Goal: Task Accomplishment & Management: Manage account settings

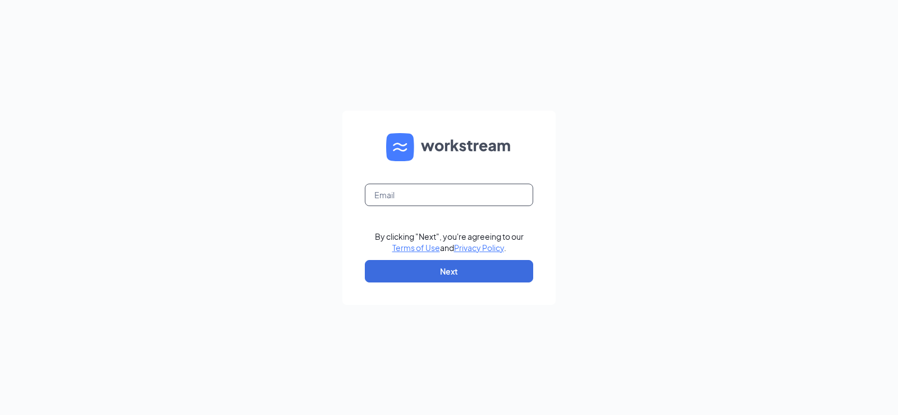
click at [391, 204] on input "text" at bounding box center [449, 194] width 168 height 22
type input "[EMAIL_ADDRESS][DOMAIN_NAME]"
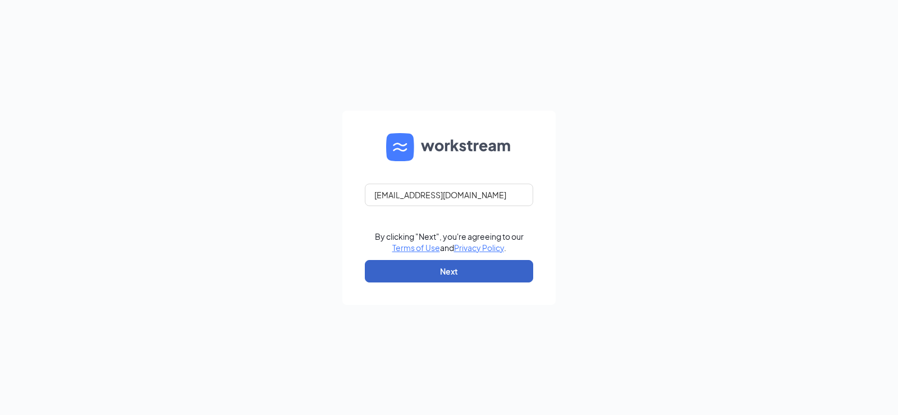
click at [435, 264] on button "Next" at bounding box center [449, 271] width 168 height 22
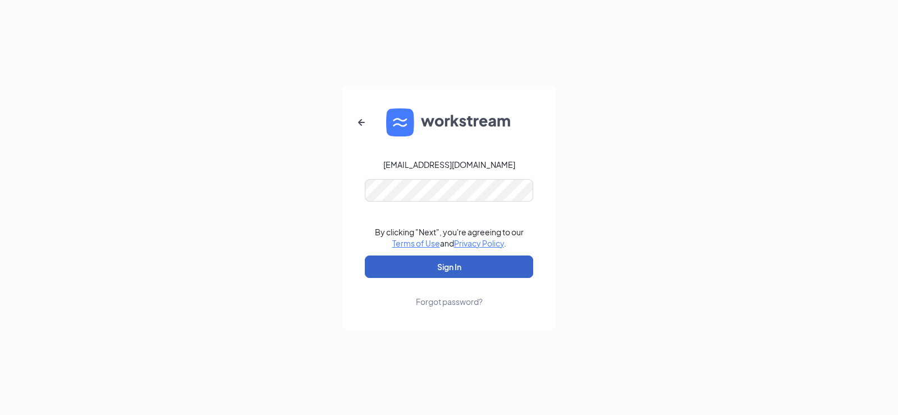
click at [414, 268] on button "Sign In" at bounding box center [449, 266] width 168 height 22
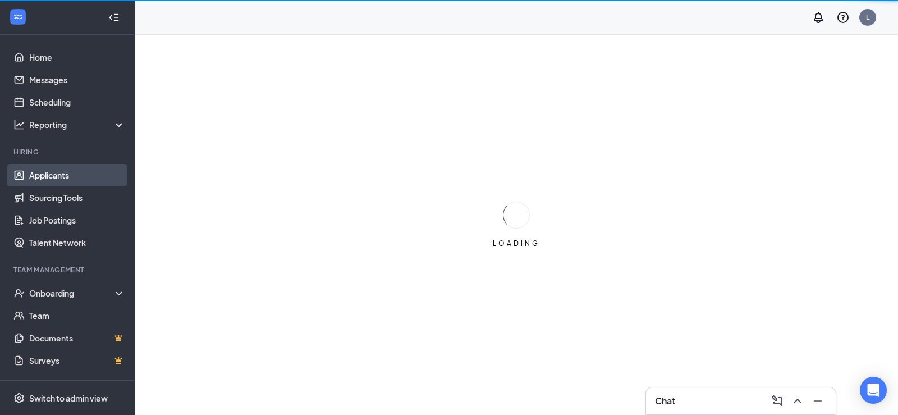
click at [57, 175] on link "Applicants" at bounding box center [77, 175] width 96 height 22
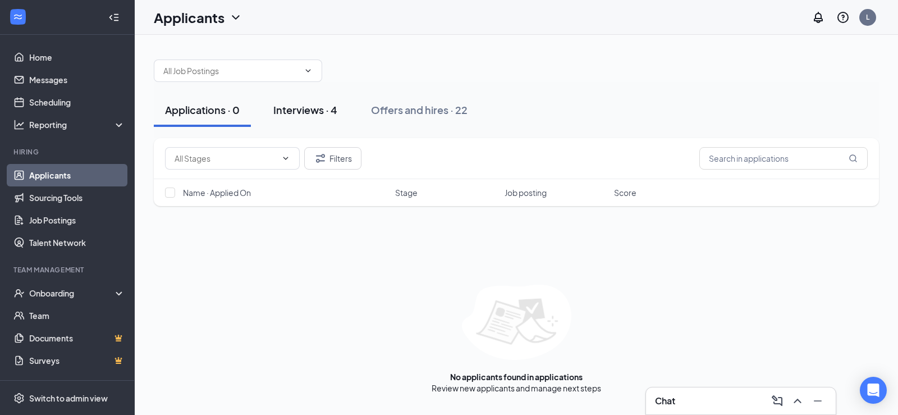
click at [325, 109] on div "Interviews · 4" at bounding box center [305, 110] width 64 height 14
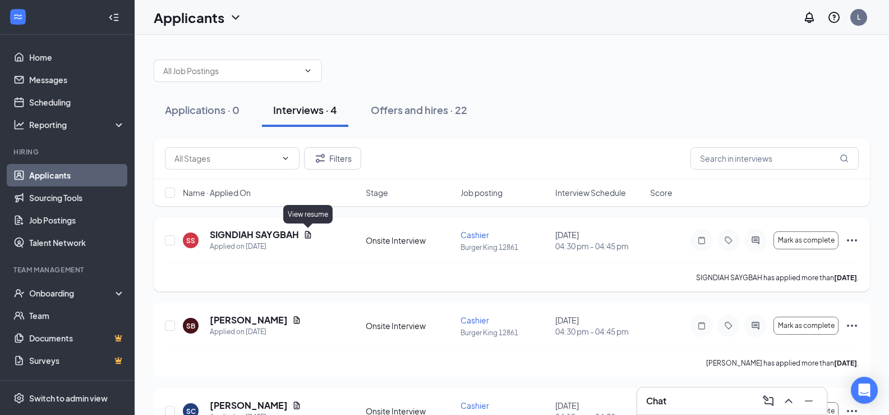
click at [306, 232] on icon "Document" at bounding box center [308, 234] width 9 height 9
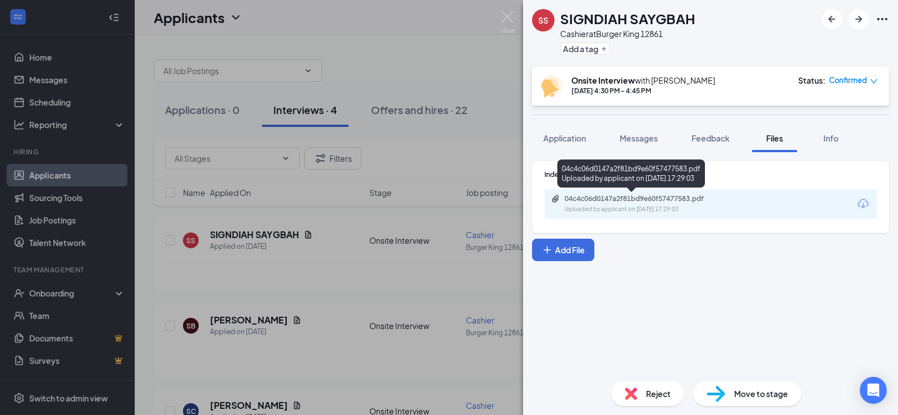
click at [648, 205] on div "Uploaded by applicant on [DATE] 17:29:03" at bounding box center [648, 209] width 168 height 9
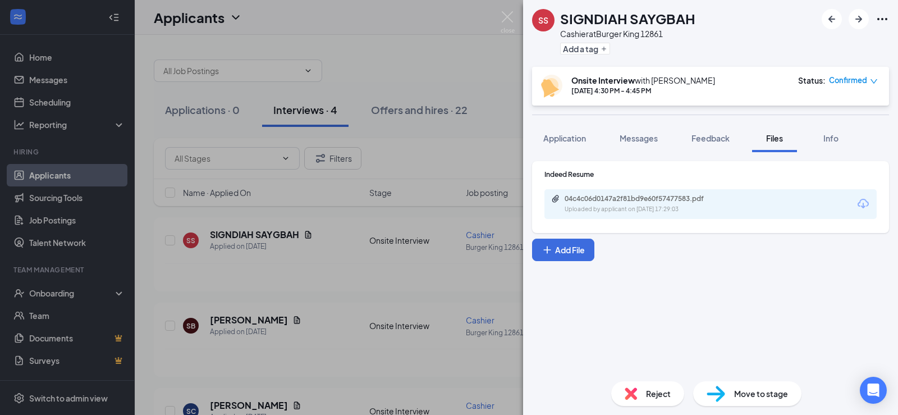
click at [499, 11] on div "SS SIGNDIAH SAYGBAH Cashier at Burger King 12861 Add a tag Onsite Interview wit…" at bounding box center [449, 207] width 898 height 415
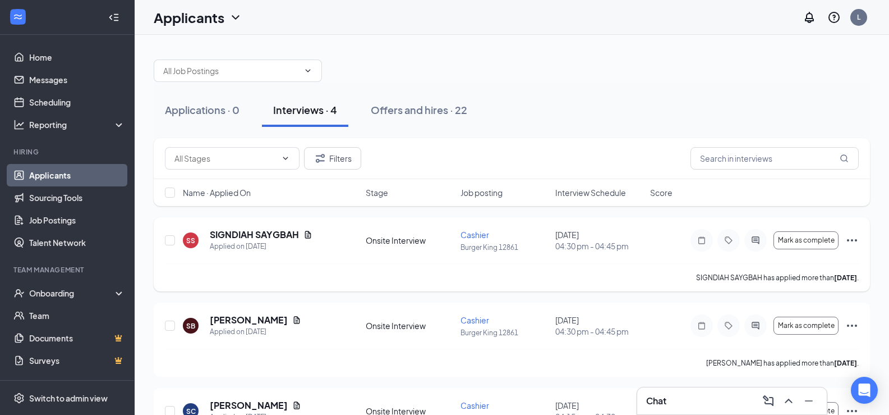
click at [849, 240] on icon "Ellipses" at bounding box center [852, 240] width 10 height 2
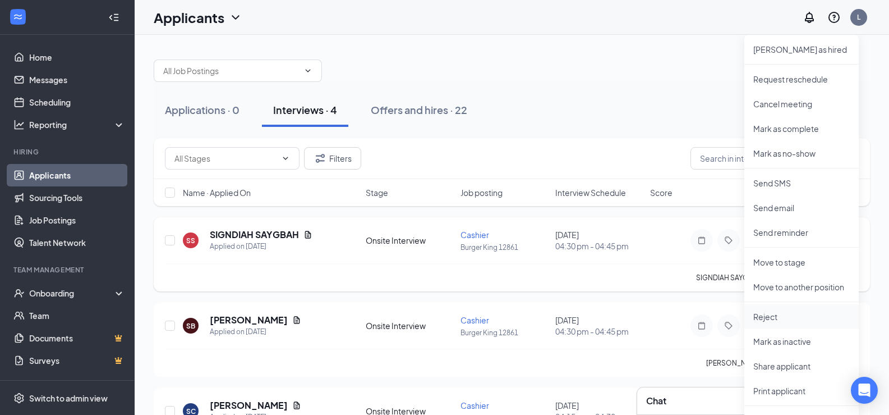
click at [780, 322] on li "Reject" at bounding box center [802, 316] width 114 height 25
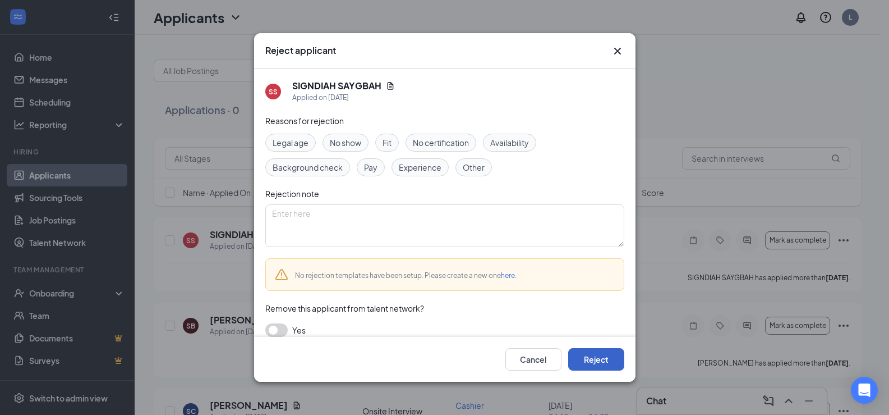
click at [588, 360] on button "Reject" at bounding box center [596, 359] width 56 height 22
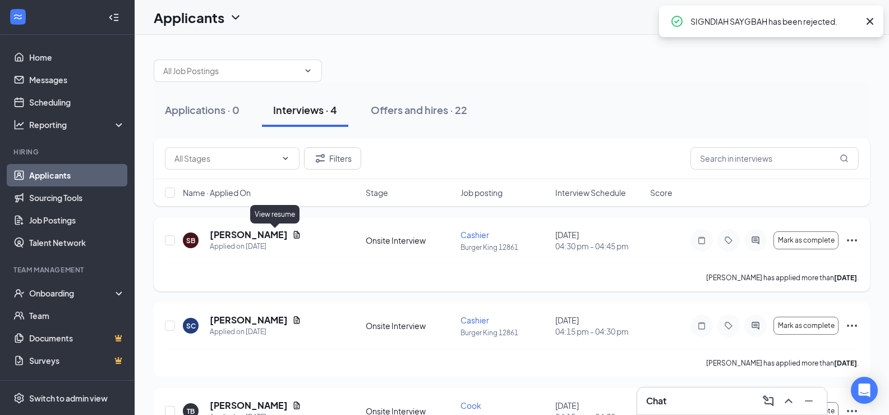
click at [294, 235] on icon "Document" at bounding box center [297, 234] width 6 height 7
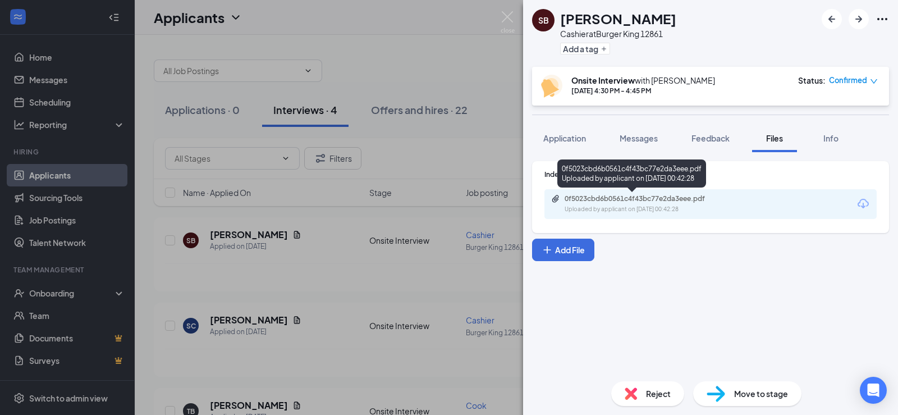
click at [654, 208] on div "Uploaded by applicant on [DATE] 00:42:28" at bounding box center [648, 209] width 168 height 9
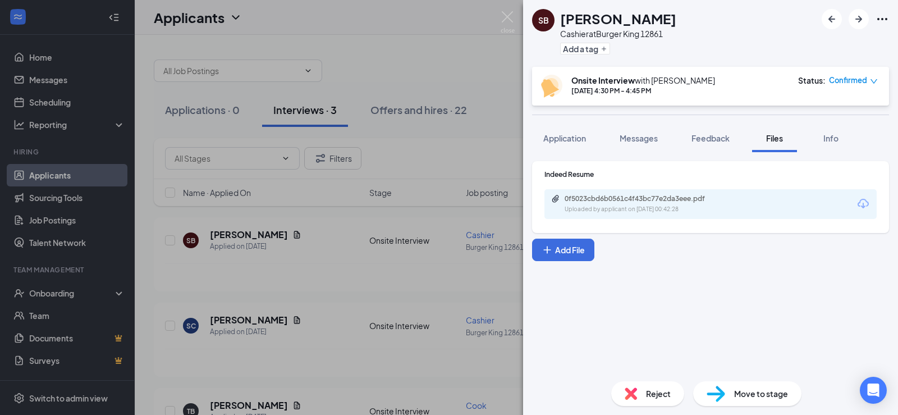
click at [517, 16] on div "SB [PERSON_NAME] at Burger King 12861 Add a tag Onsite Interview with [PERSON_N…" at bounding box center [449, 207] width 898 height 415
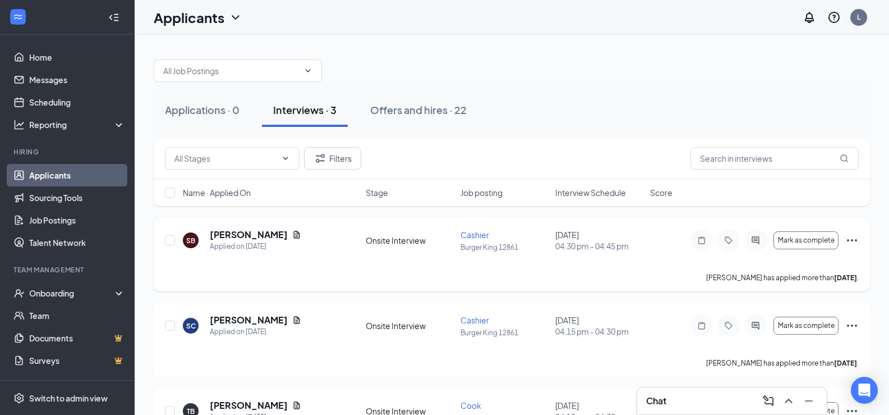
click at [850, 238] on icon "Ellipses" at bounding box center [852, 239] width 13 height 13
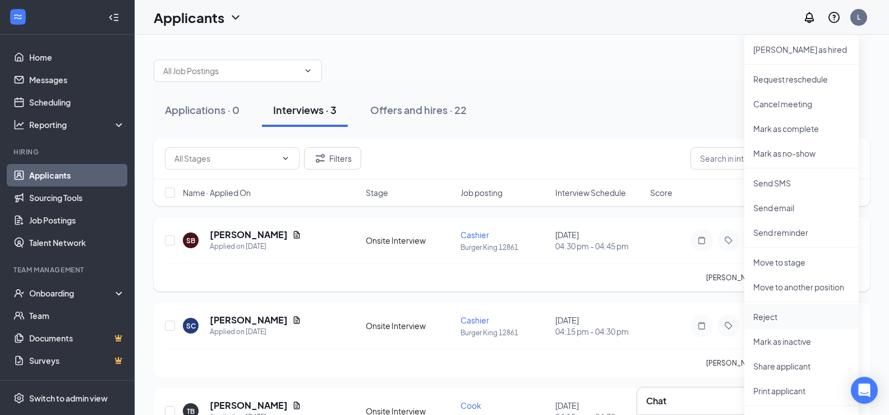
click at [763, 311] on p "Reject" at bounding box center [802, 316] width 97 height 11
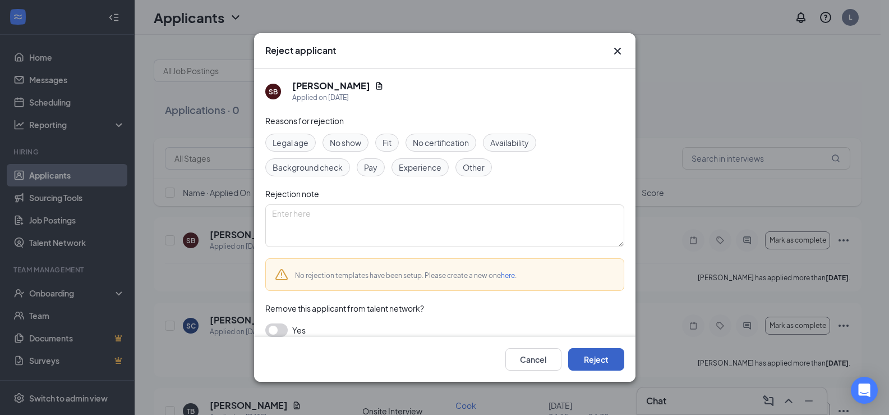
click at [601, 365] on button "Reject" at bounding box center [596, 359] width 56 height 22
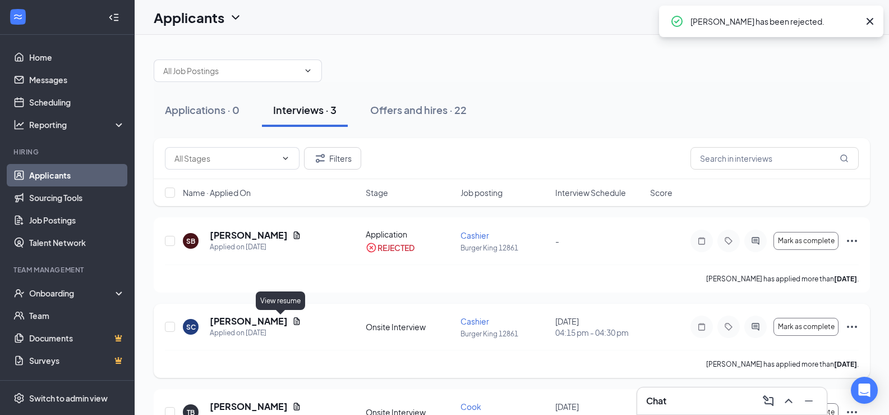
click at [294, 319] on icon "Document" at bounding box center [297, 320] width 6 height 7
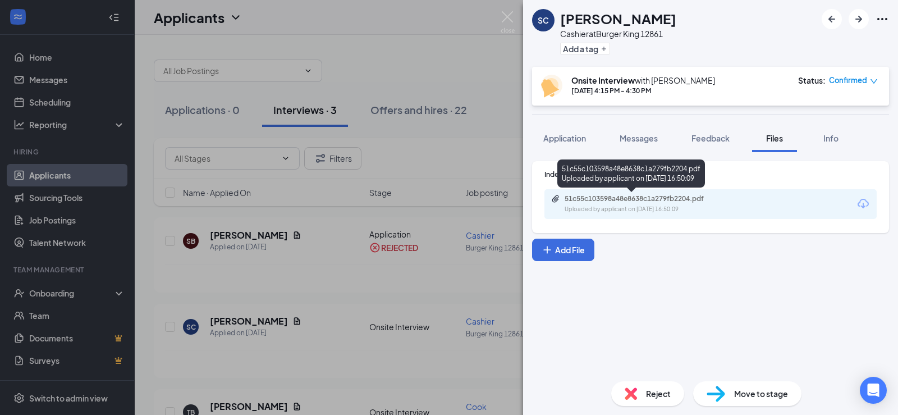
click at [659, 208] on div "Uploaded by applicant on [DATE] 16:50:09" at bounding box center [648, 209] width 168 height 9
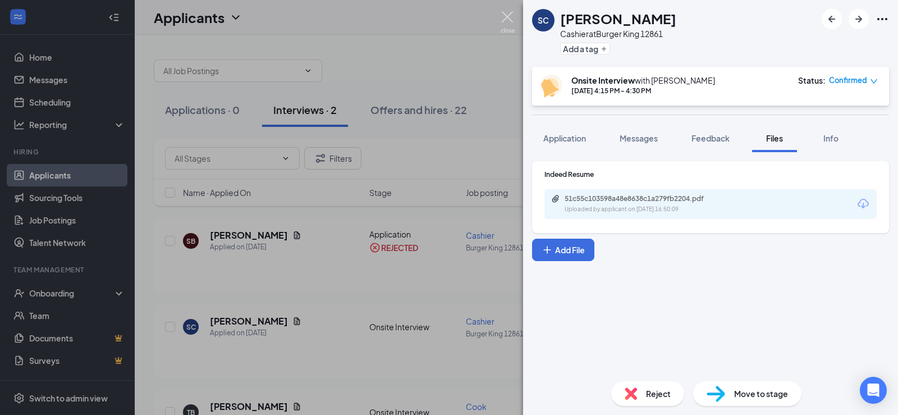
click at [512, 17] on img at bounding box center [508, 22] width 14 height 22
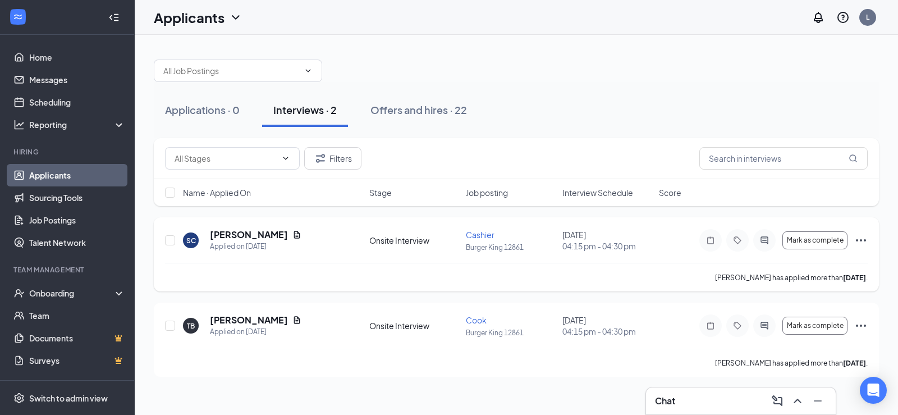
click at [864, 241] on icon "Ellipses" at bounding box center [860, 239] width 13 height 13
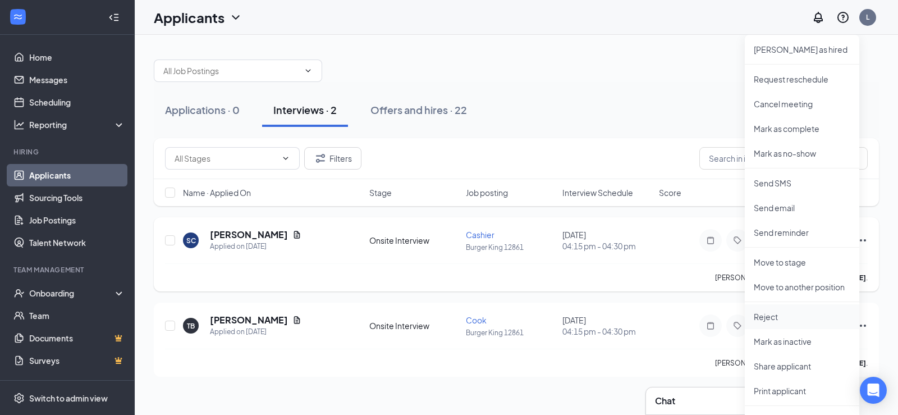
click at [778, 324] on li "Reject" at bounding box center [802, 316] width 114 height 25
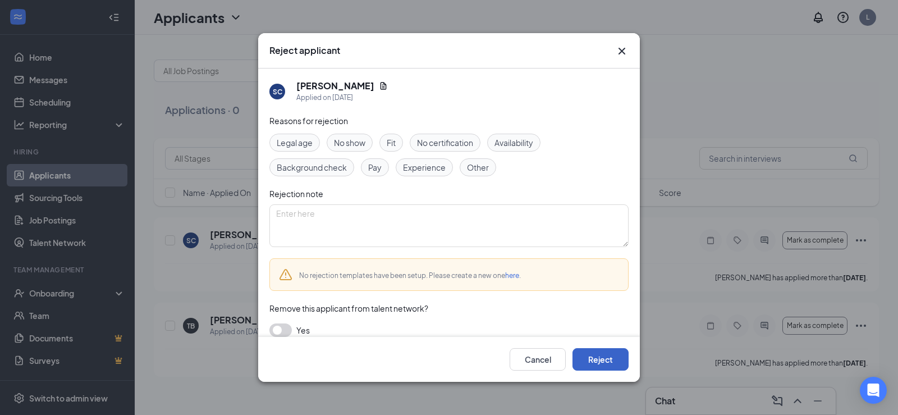
click at [611, 357] on button "Reject" at bounding box center [600, 359] width 56 height 22
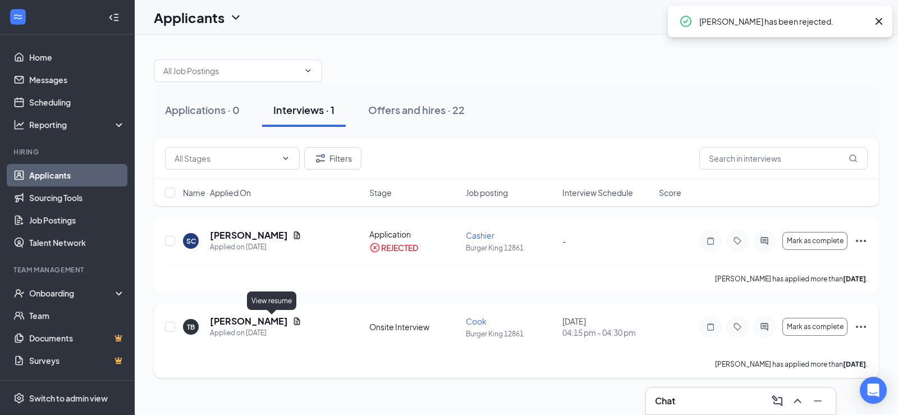
click at [292, 321] on icon "Document" at bounding box center [296, 320] width 9 height 9
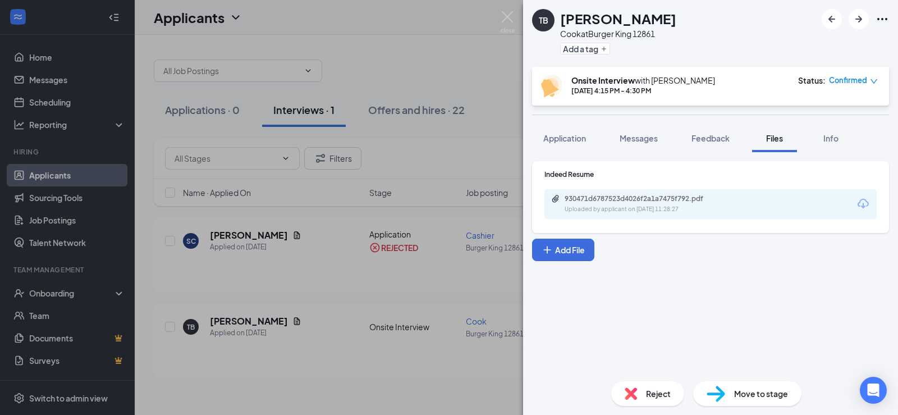
click at [627, 208] on div "Uploaded by applicant on [DATE] 11:28:27" at bounding box center [648, 209] width 168 height 9
click at [510, 16] on img at bounding box center [508, 22] width 14 height 22
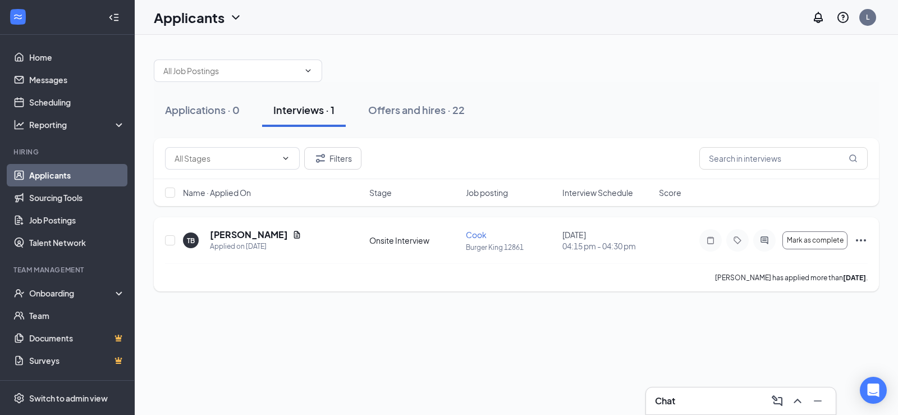
click at [862, 240] on icon "Ellipses" at bounding box center [860, 239] width 13 height 13
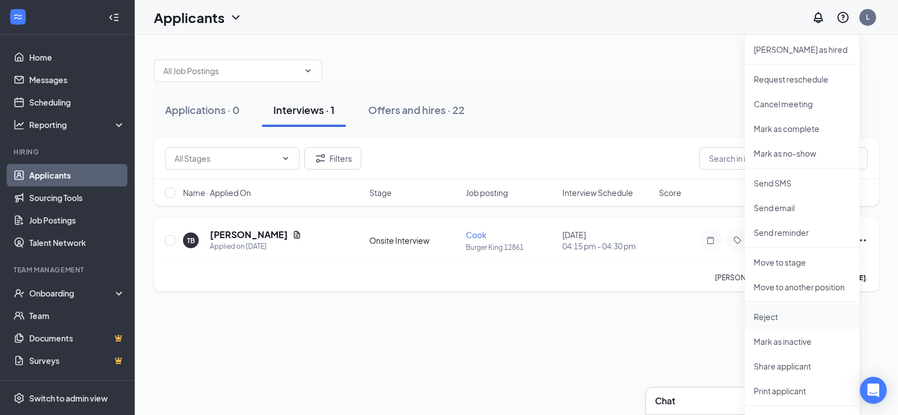
click at [776, 319] on p "Reject" at bounding box center [802, 316] width 97 height 11
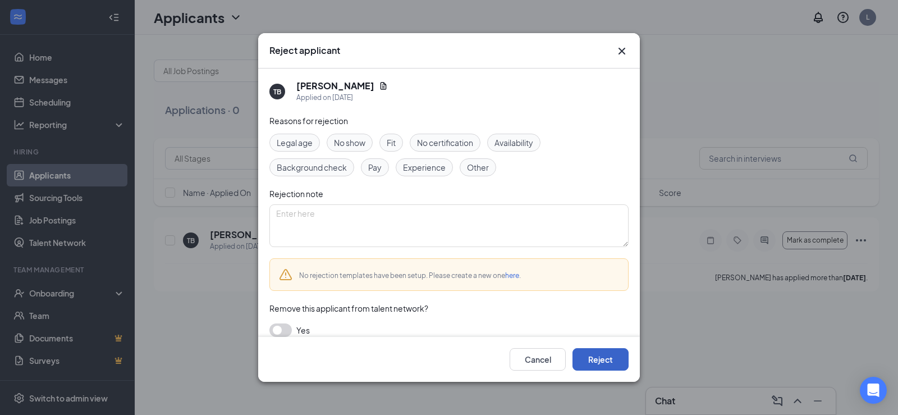
click at [607, 358] on button "Reject" at bounding box center [600, 359] width 56 height 22
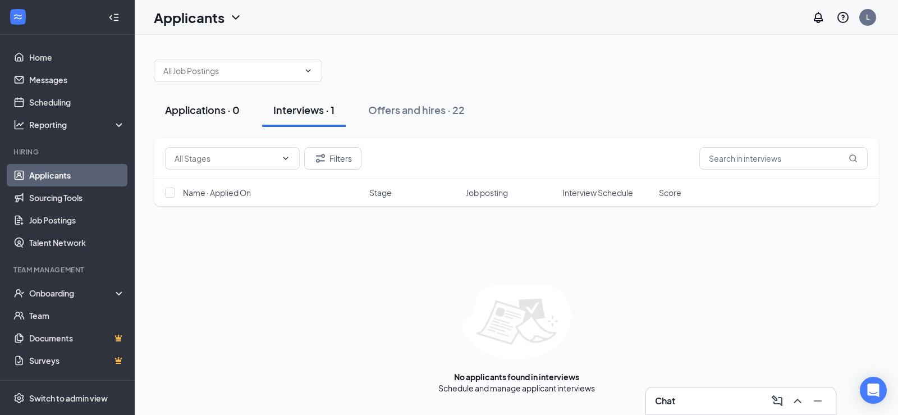
click at [198, 114] on div "Applications · 0" at bounding box center [202, 110] width 75 height 14
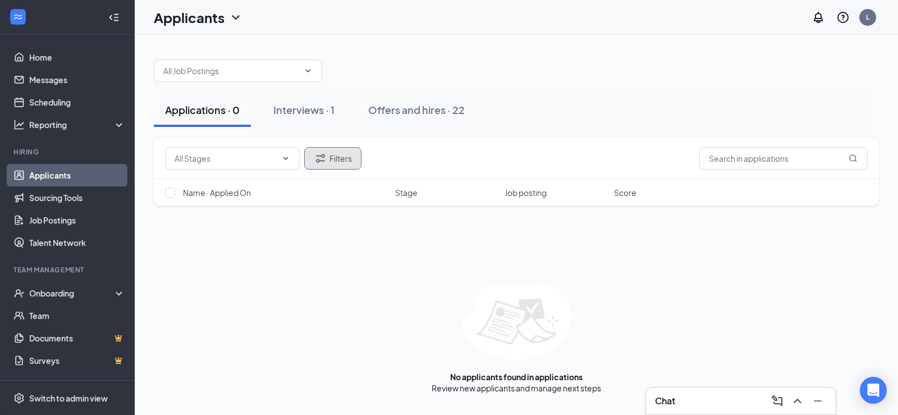
click at [337, 158] on button "Filters" at bounding box center [332, 158] width 57 height 22
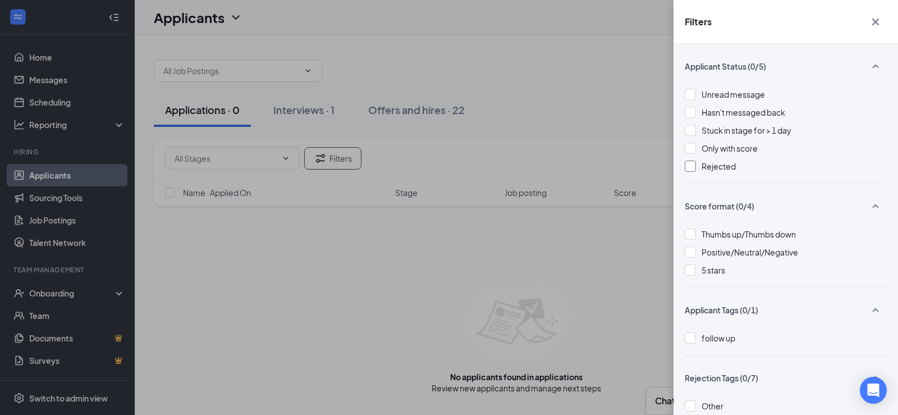
click at [714, 167] on span "Rejected" at bounding box center [718, 166] width 34 height 10
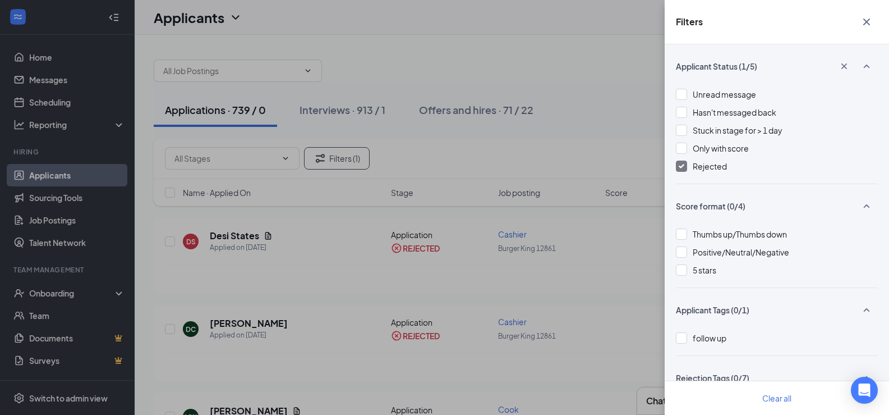
click at [870, 22] on icon "Cross" at bounding box center [866, 21] width 13 height 13
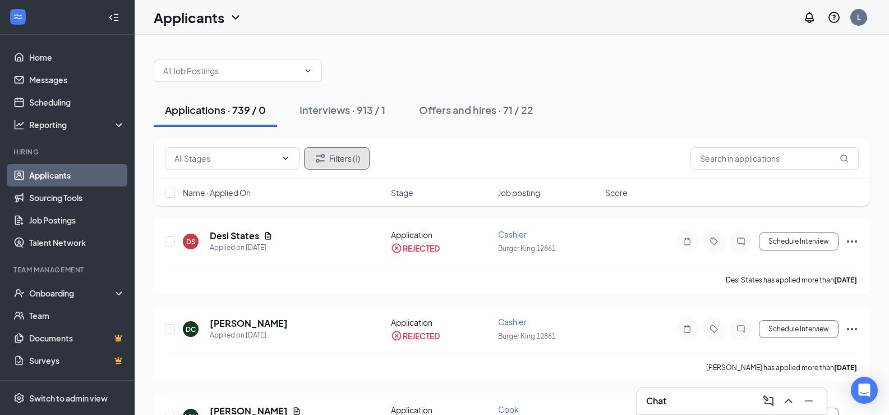
click at [334, 153] on button "Filters (1)" at bounding box center [337, 158] width 66 height 22
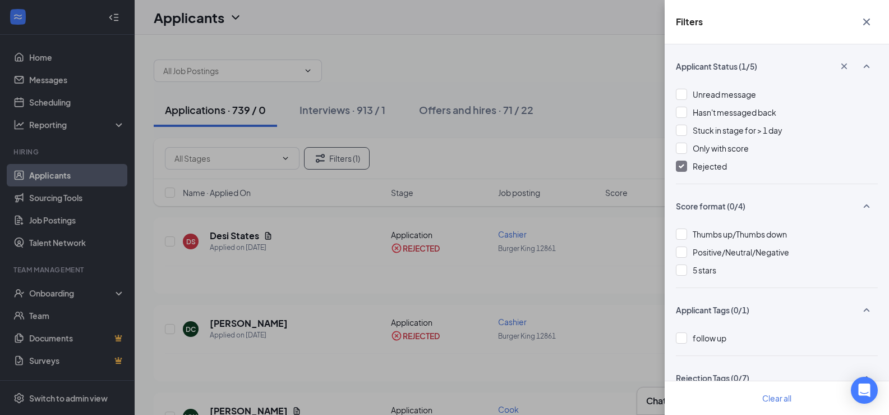
click at [690, 166] on div "Rejected" at bounding box center [777, 166] width 202 height 12
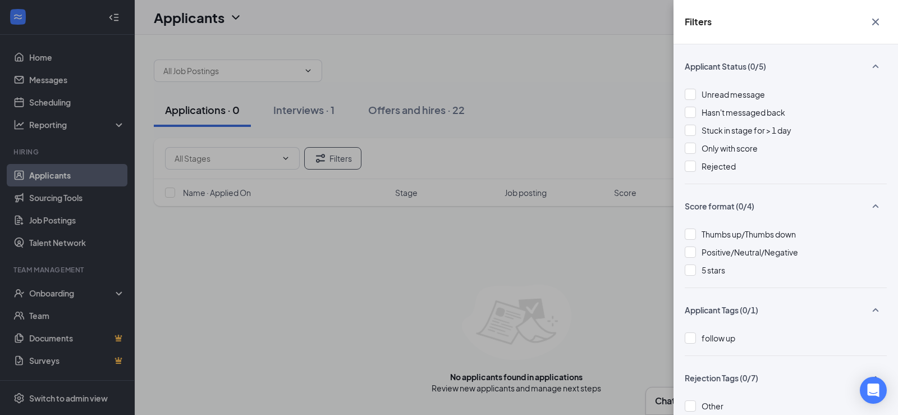
click at [873, 22] on icon "Cross" at bounding box center [875, 21] width 13 height 13
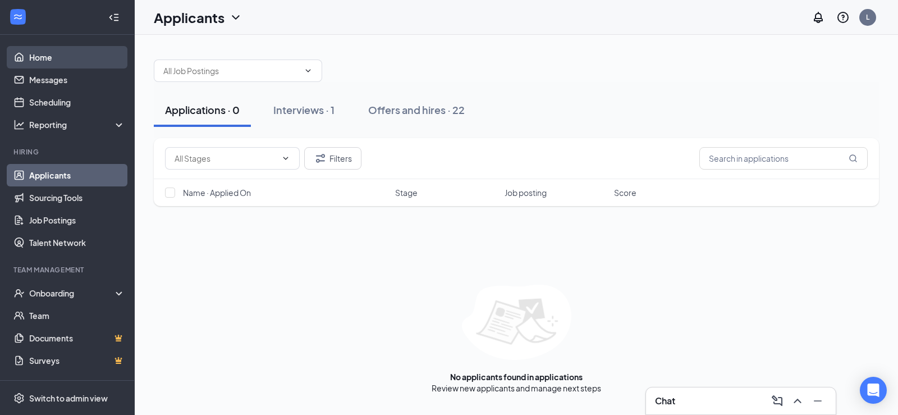
click at [45, 52] on link "Home" at bounding box center [77, 57] width 96 height 22
